Goal: Information Seeking & Learning: Understand process/instructions

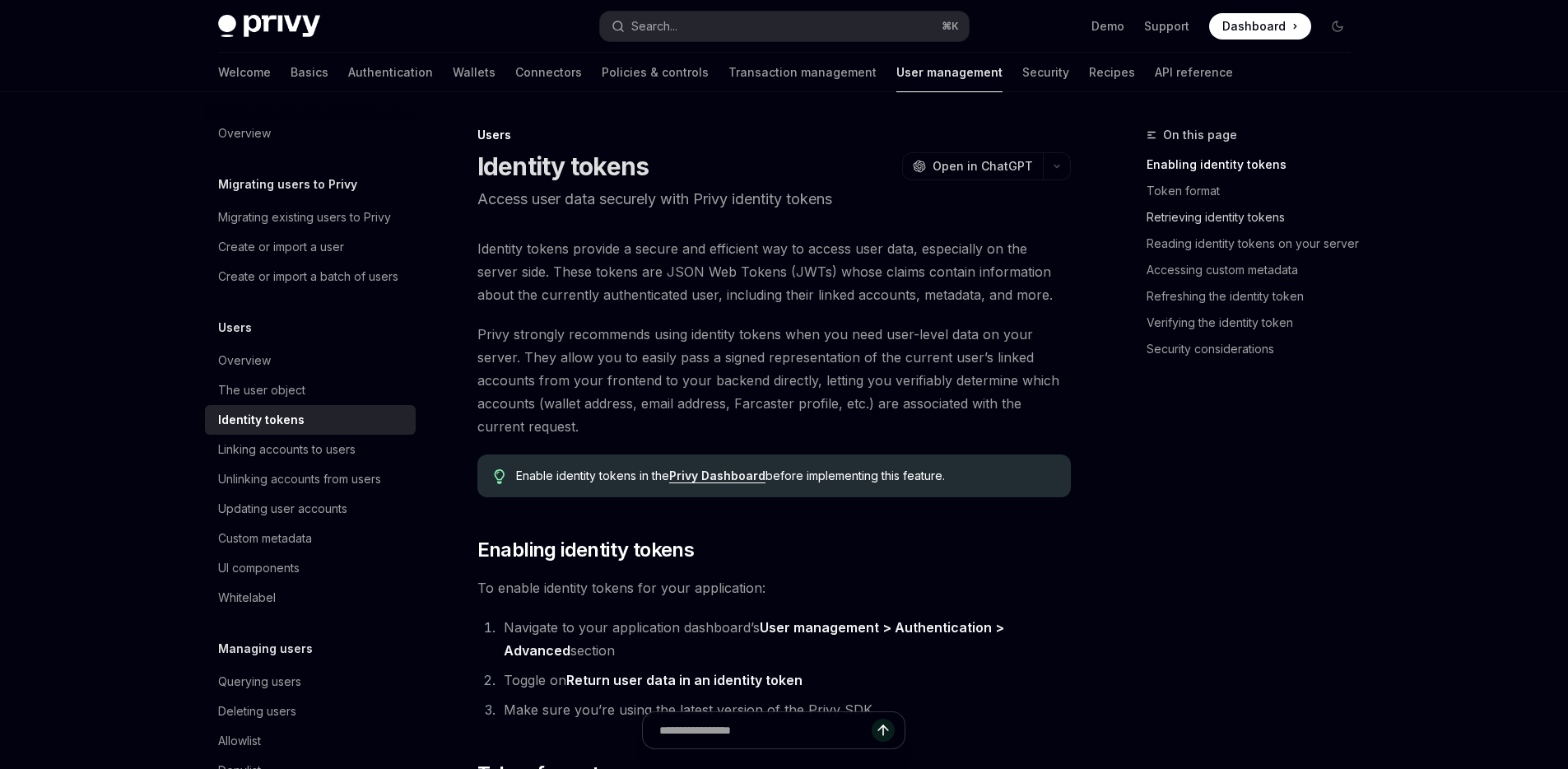
click at [1212, 208] on link "Retrieving identity tokens" at bounding box center [1255, 217] width 217 height 27
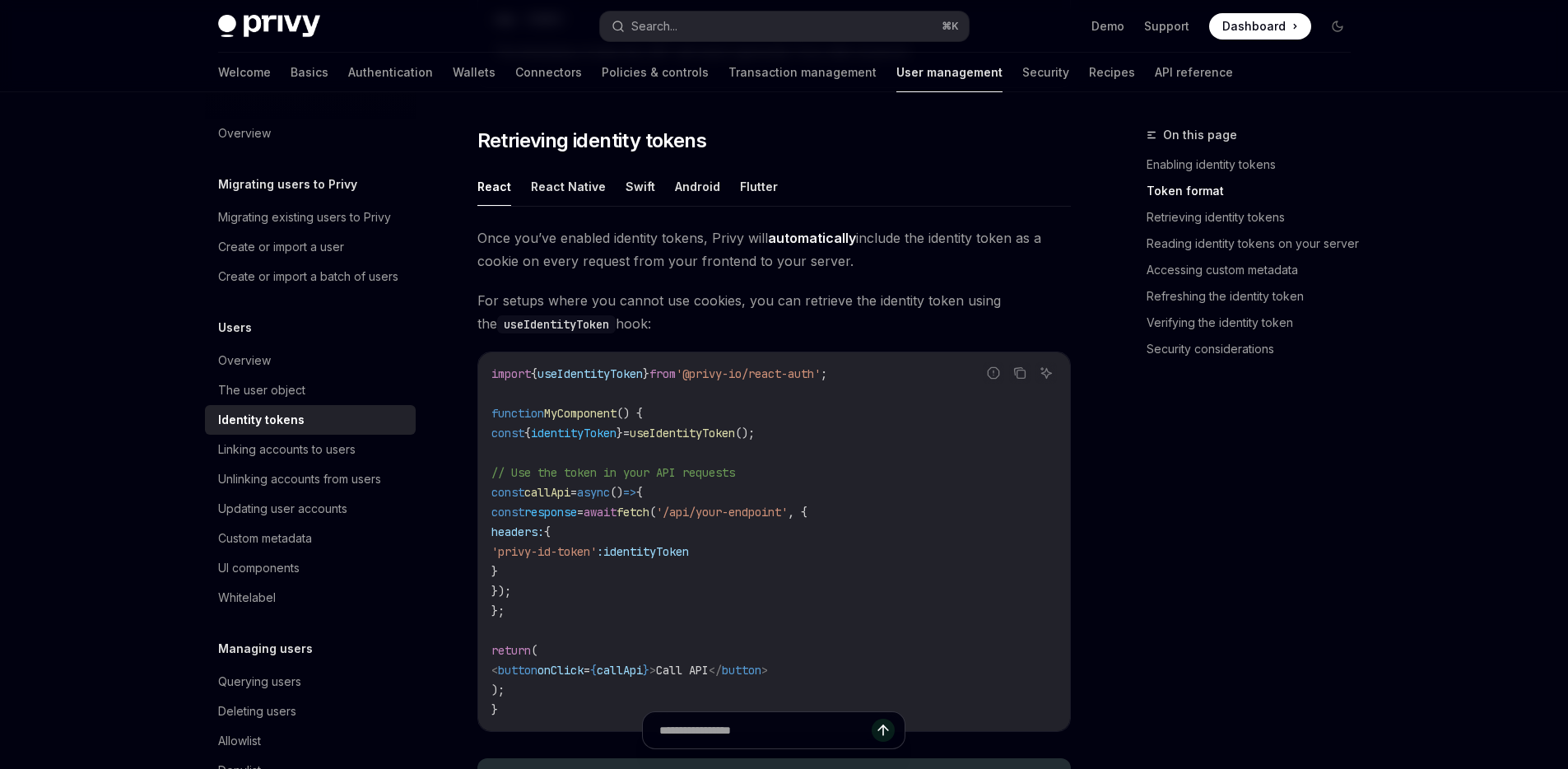
scroll to position [1427, 0]
click at [613, 136] on span "Retrieving identity tokens" at bounding box center [591, 139] width 229 height 27
click at [453, 138] on icon "Navigate to header" at bounding box center [454, 139] width 11 height 7
click at [1222, 236] on link "Reading identity tokens on your server" at bounding box center [1255, 243] width 217 height 27
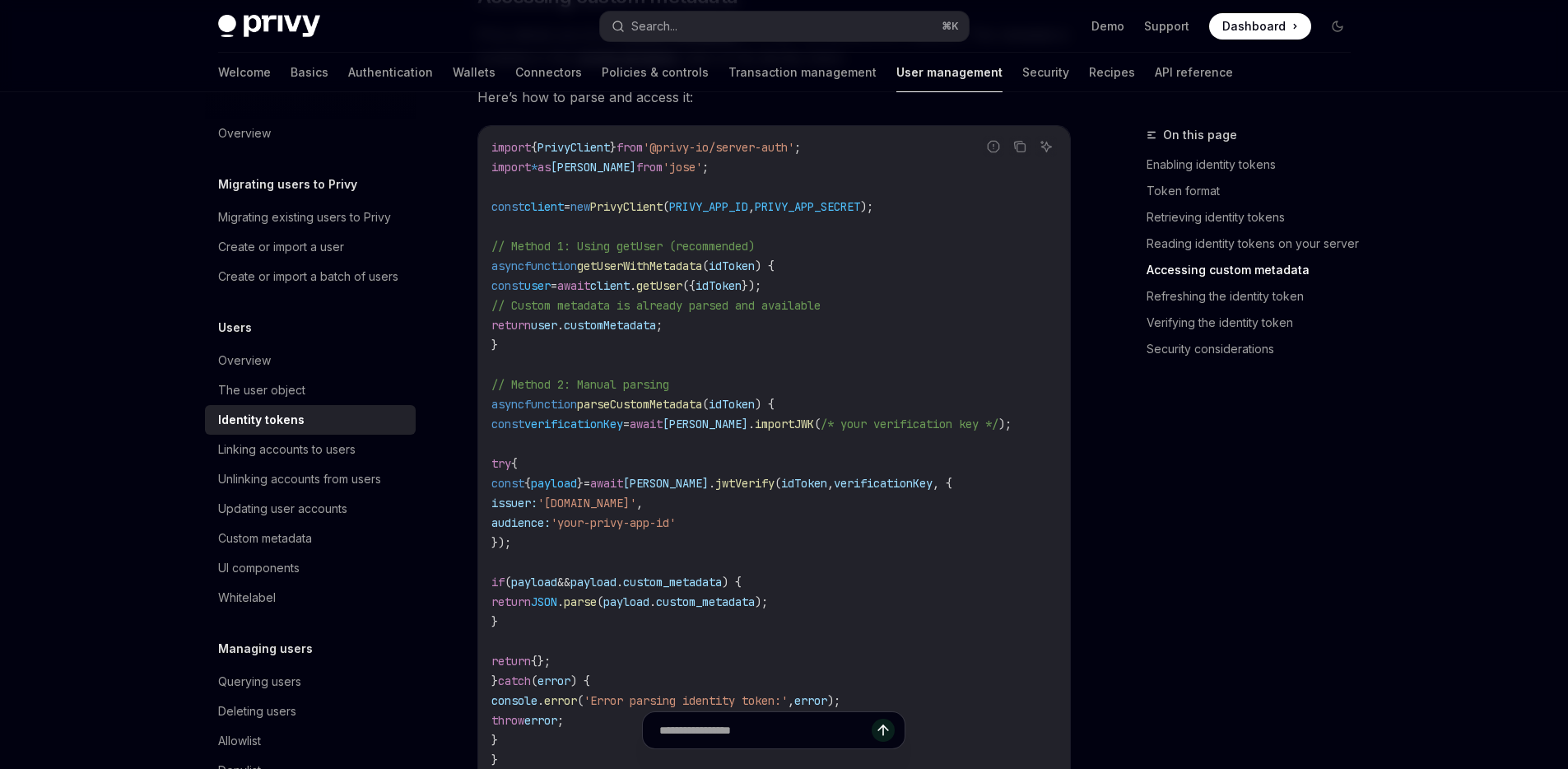
scroll to position [3217, 0]
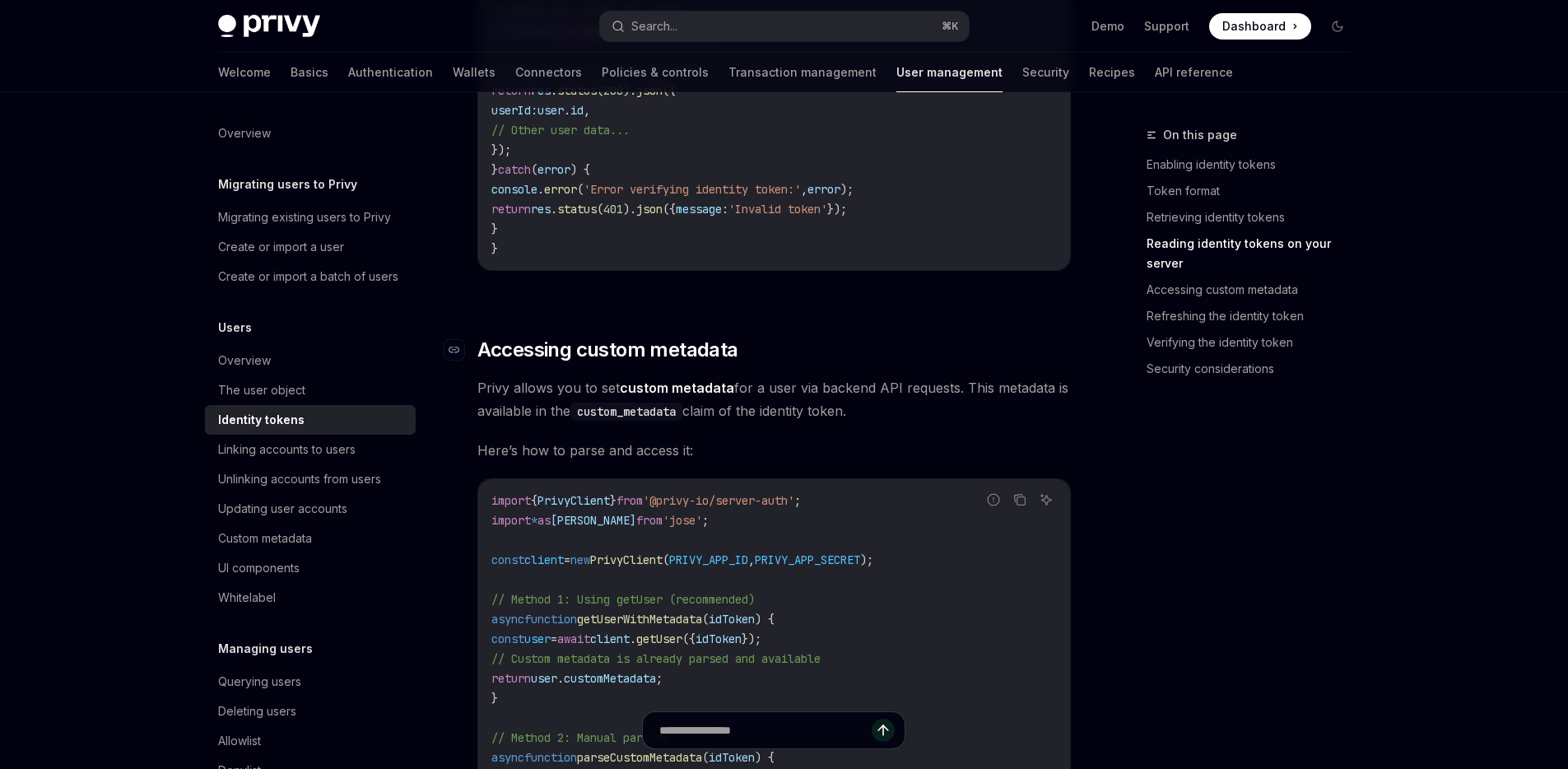
click at [470, 350] on link "​" at bounding box center [461, 350] width 33 height 27
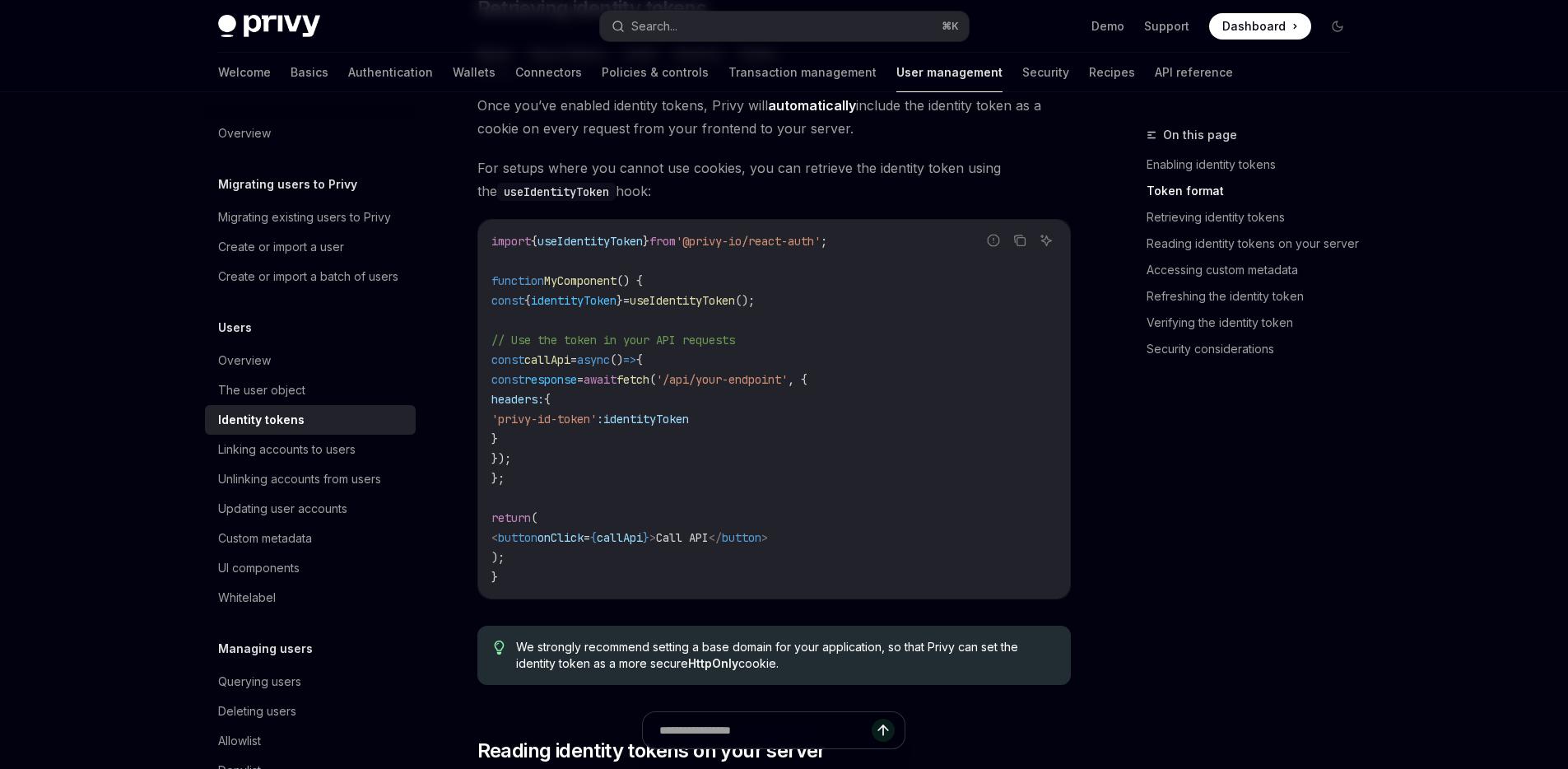
scroll to position [1418, 0]
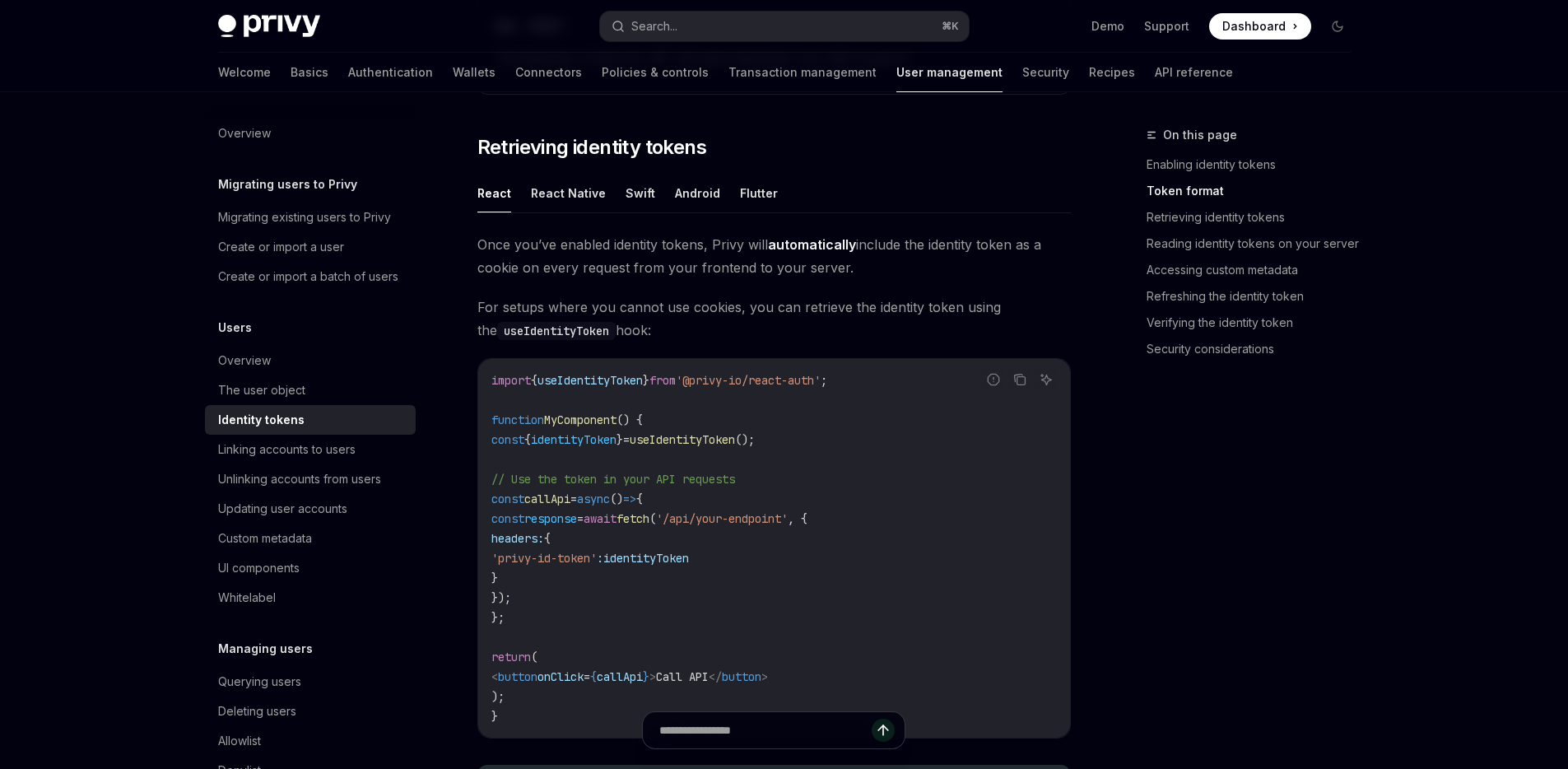
click at [735, 436] on span "useIdentityToken" at bounding box center [682, 439] width 105 height 15
click at [853, 438] on code "import { useIdentityToken } from '@privy-io/react-auth' ; function MyComponent …" at bounding box center [773, 548] width 565 height 356
drag, startPoint x: 838, startPoint y: 443, endPoint x: 820, endPoint y: 443, distance: 18.0
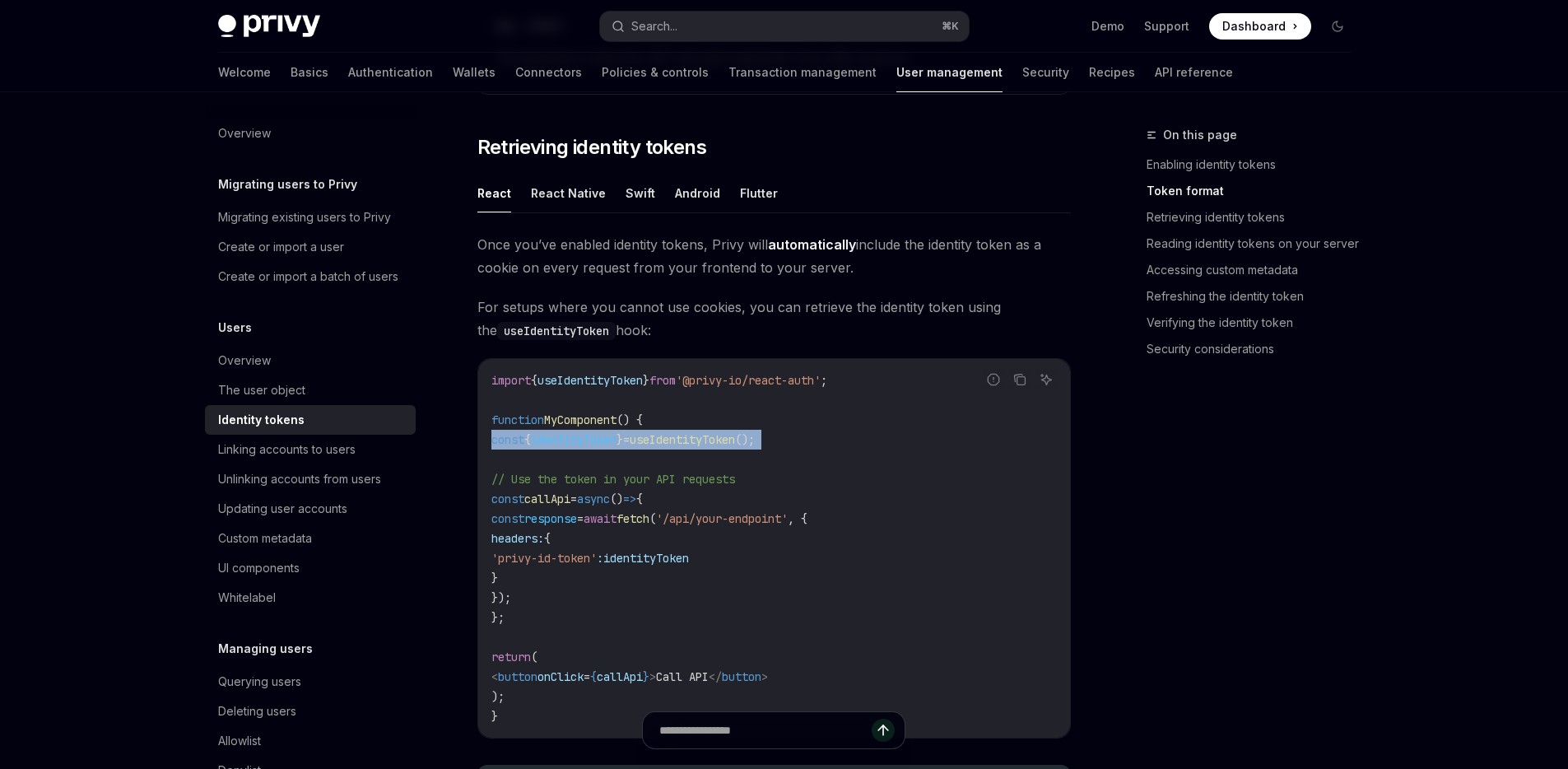
click at [820, 443] on code "import { useIdentityToken } from '@privy-io/react-auth' ; function MyComponent …" at bounding box center [773, 548] width 565 height 356
click at [799, 489] on code "import { useIdentityToken } from '@privy-io/react-auth' ; function MyComponent …" at bounding box center [773, 548] width 565 height 356
drag, startPoint x: 834, startPoint y: 432, endPoint x: 507, endPoint y: 445, distance: 327.3
click at [507, 445] on code "import { useIdentityToken } from '@privy-io/react-auth' ; function MyComponent …" at bounding box center [773, 548] width 565 height 356
copy span "const { identityToken } = useIdentityToken ();"
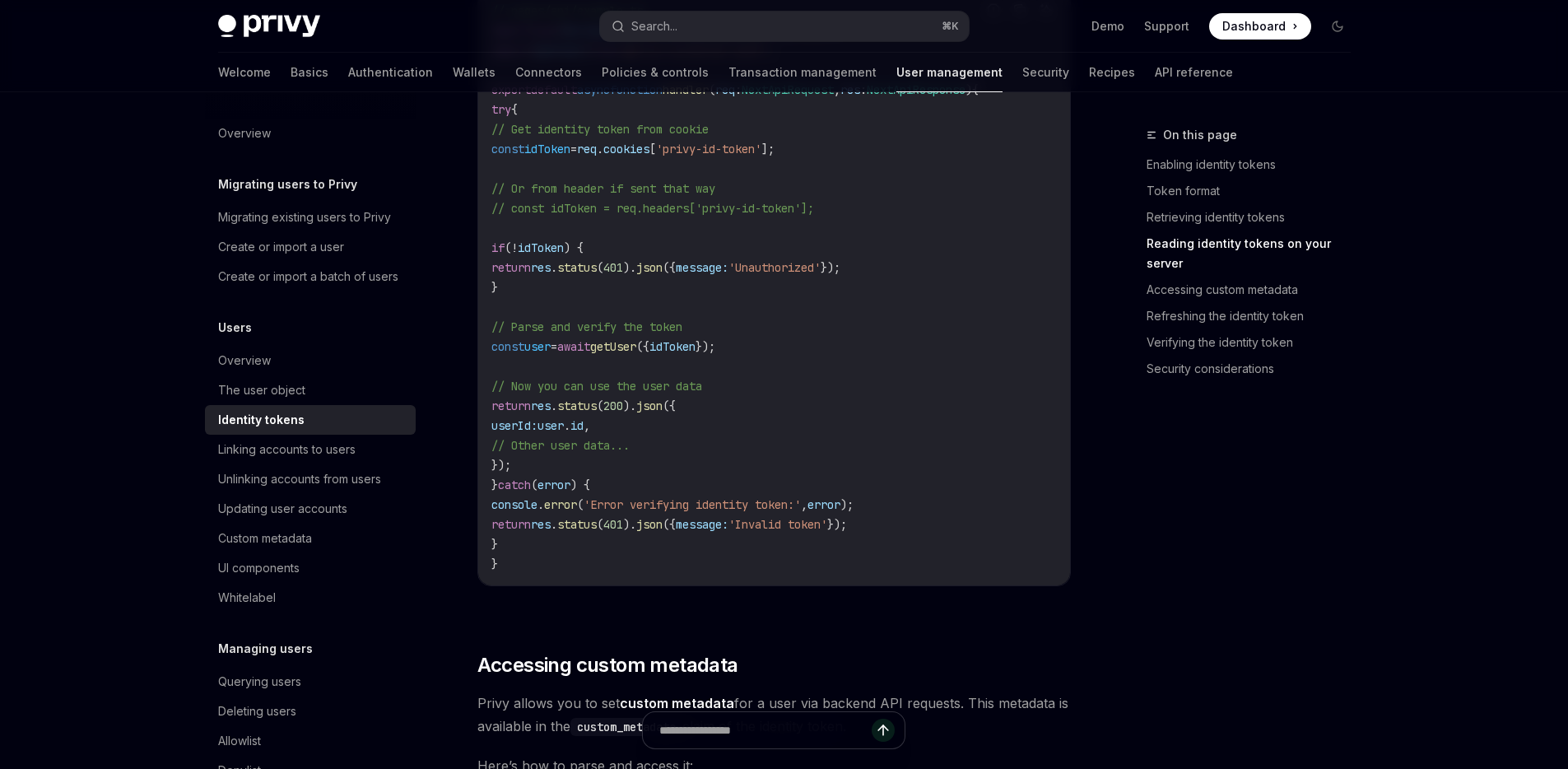
scroll to position [2466, 0]
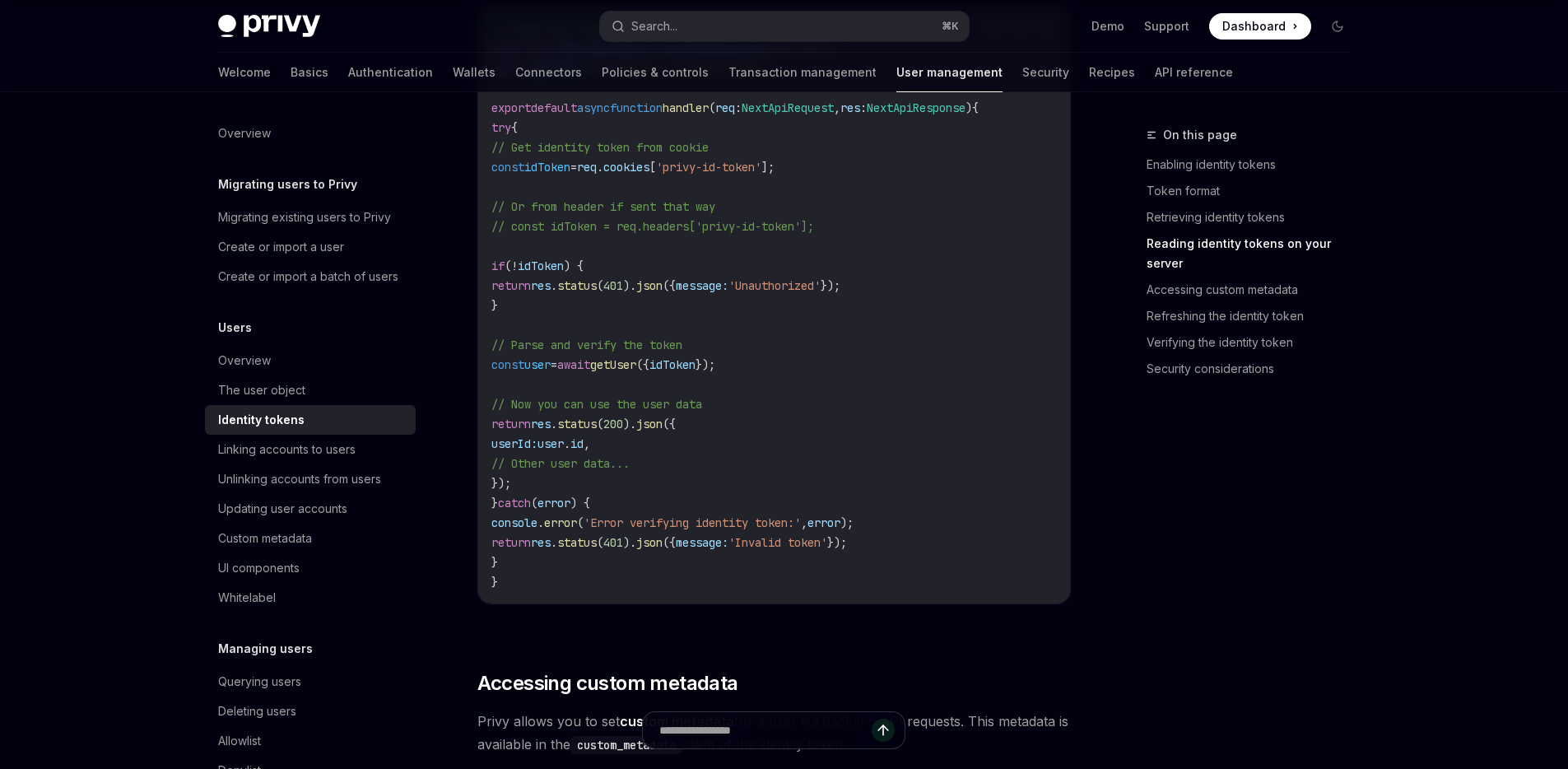
click at [749, 339] on code "// pages/api/example.ts import type { NextApiRequest , NextApiResponse } from '…" at bounding box center [773, 306] width 565 height 573
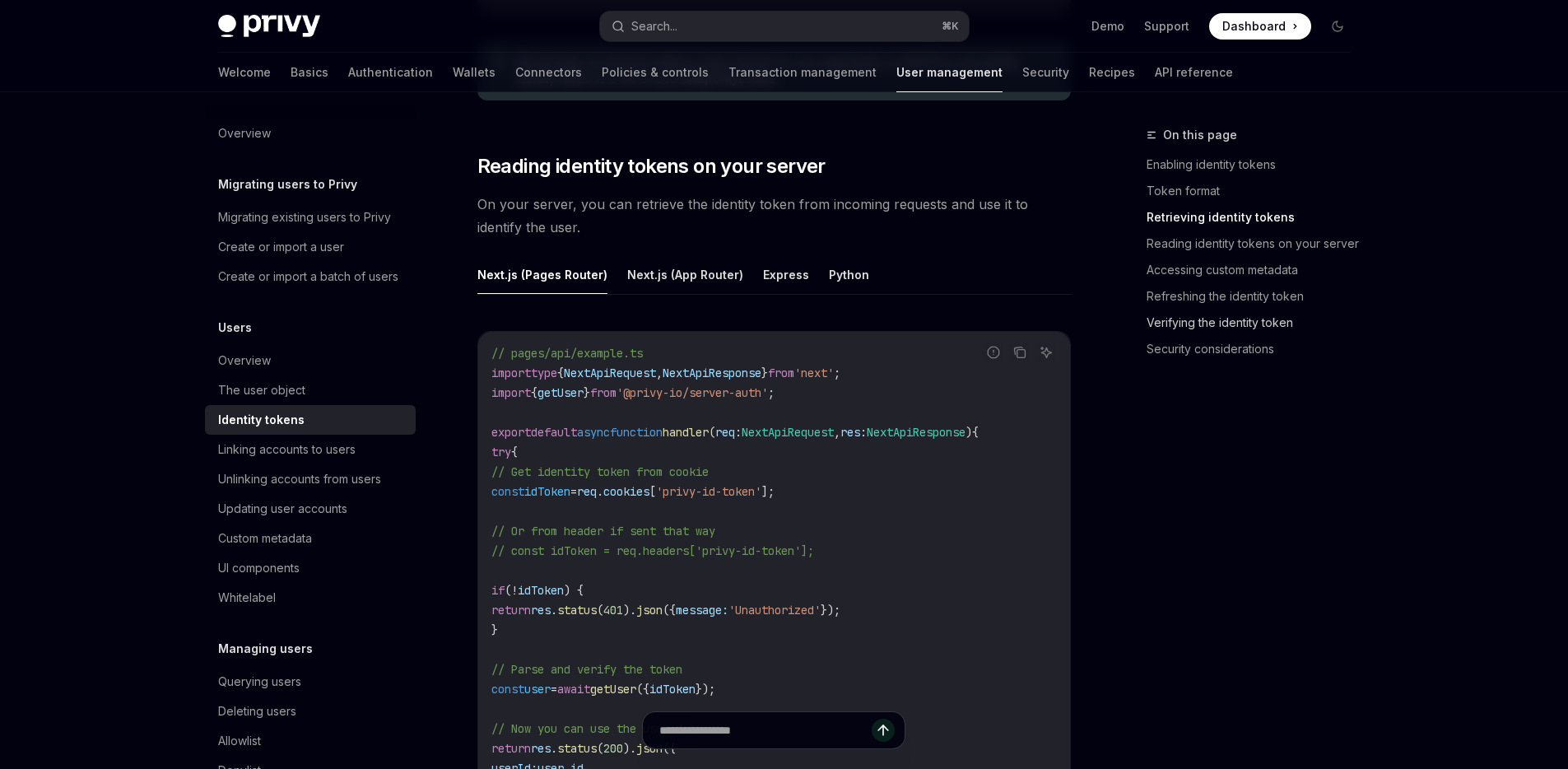
click at [1237, 329] on link "Verifying the identity token" at bounding box center [1255, 323] width 217 height 27
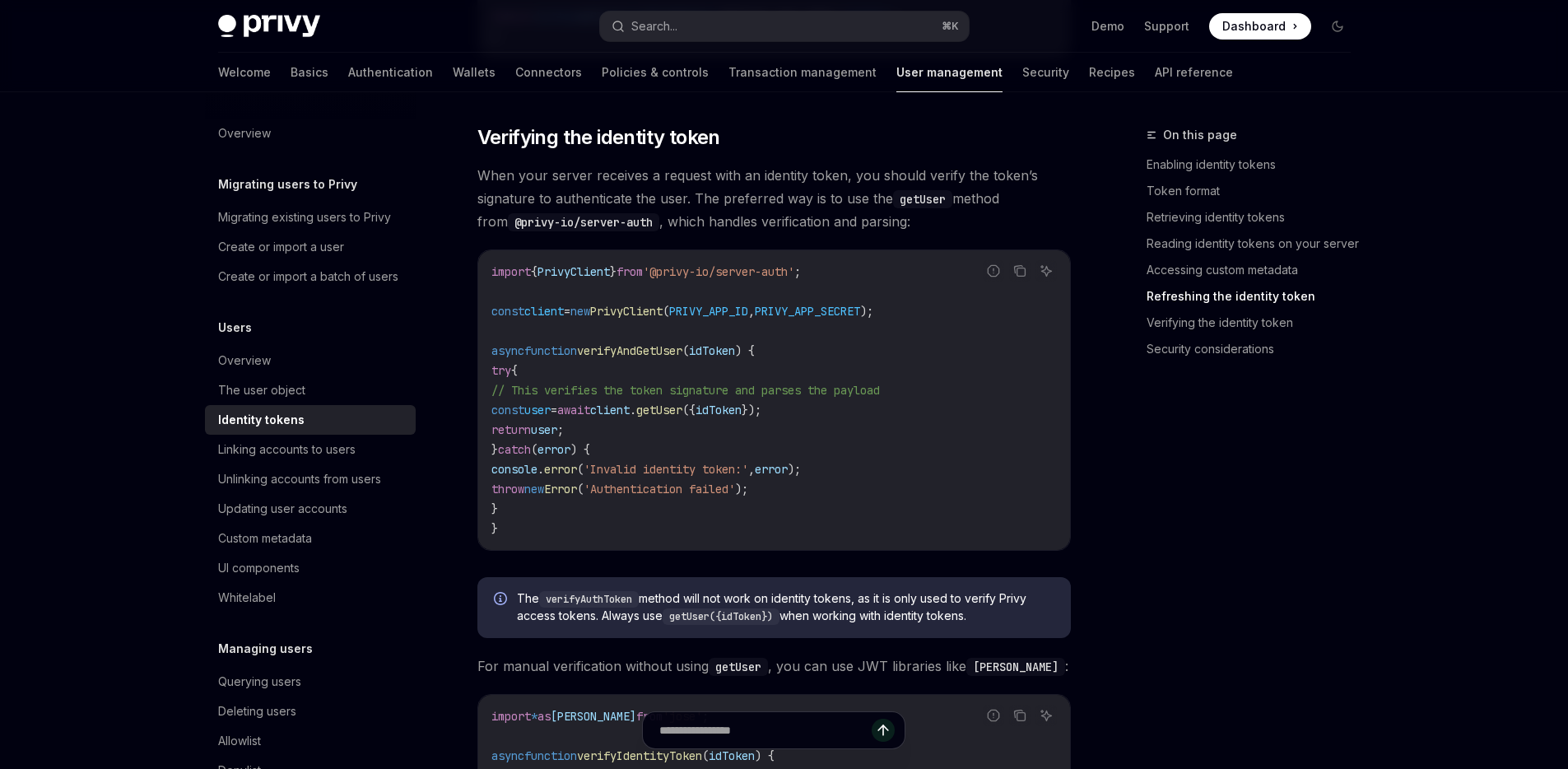
scroll to position [4389, 0]
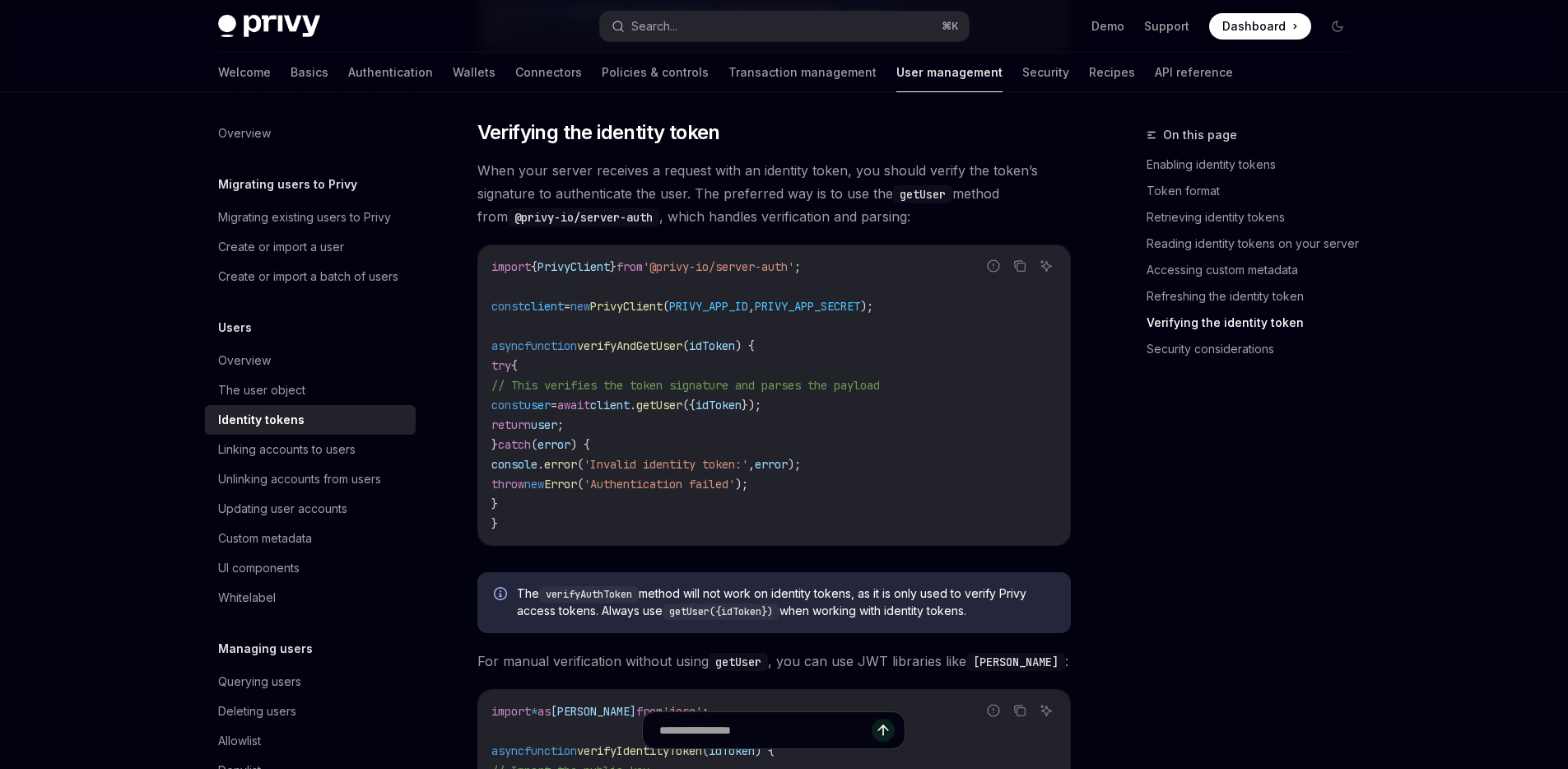
click at [668, 390] on span "// This verifies the token signature and parses the payload" at bounding box center [685, 385] width 388 height 15
drag, startPoint x: 853, startPoint y: 408, endPoint x: 518, endPoint y: 417, distance: 335.1
click at [518, 417] on code "import { PrivyClient } from '@privy-io/server-auth' ; const client = new PrivyC…" at bounding box center [773, 395] width 565 height 276
copy span "const user = await client . getUser ({ idToken });"
click at [450, 136] on icon "Navigate to header" at bounding box center [454, 133] width 11 height 7
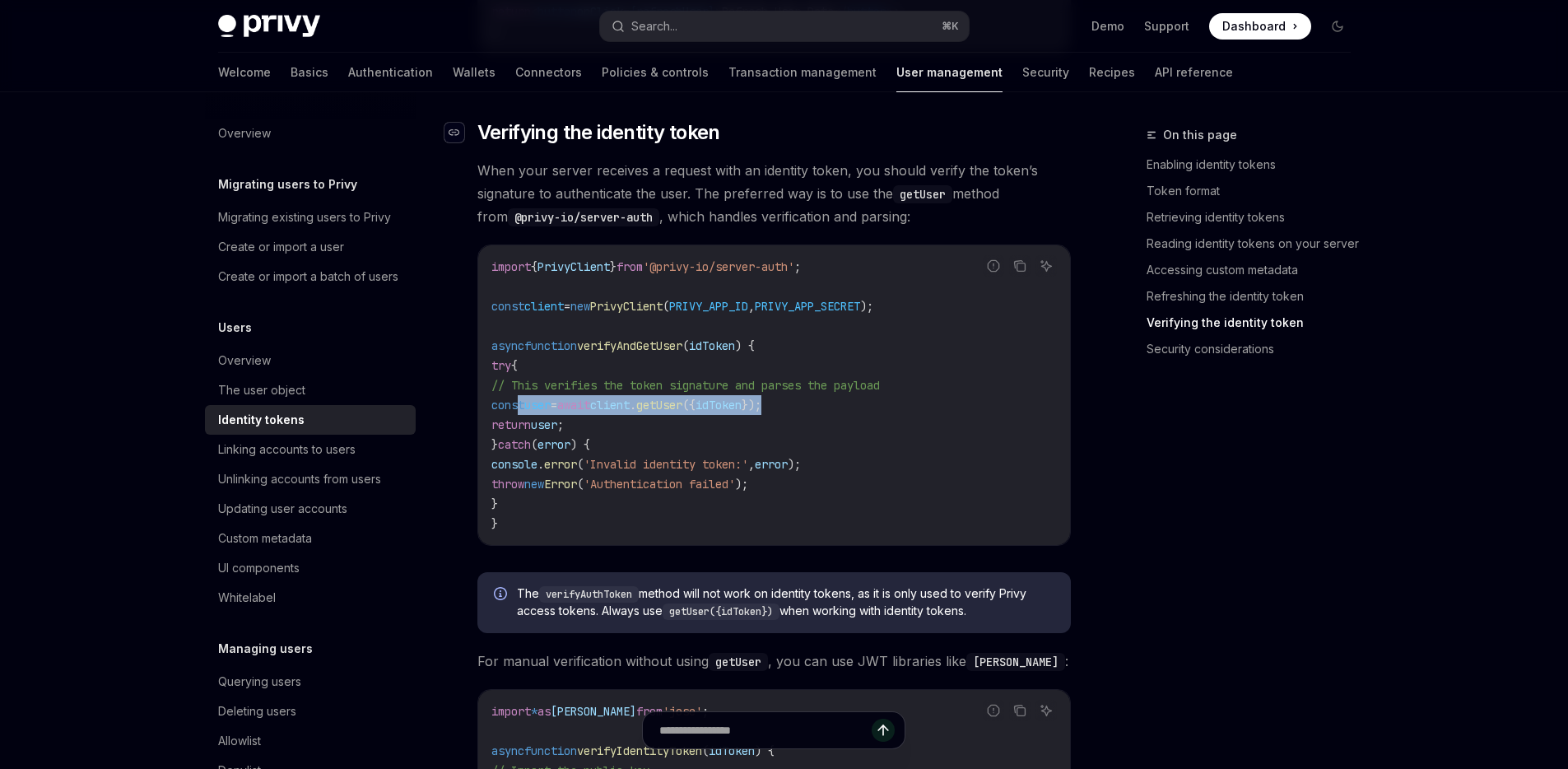
click at [452, 137] on icon "Navigate to header" at bounding box center [454, 132] width 11 height 9
